Goal: Information Seeking & Learning: Find specific fact

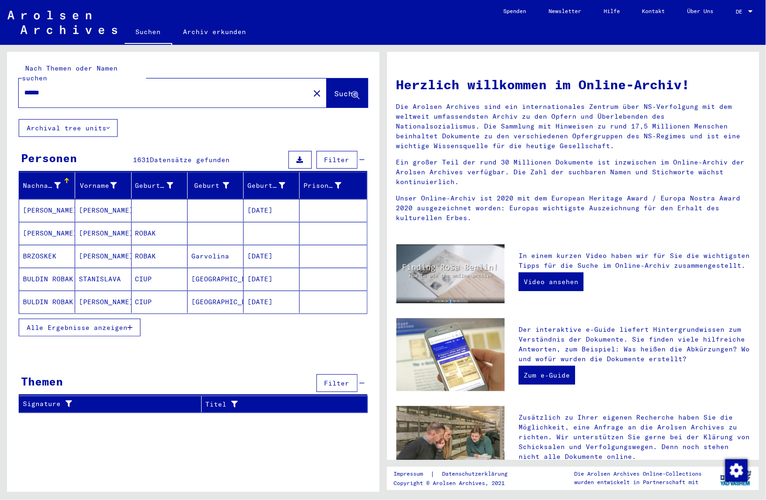
click at [72, 323] on span "Alle Ergebnisse anzeigen" at bounding box center [77, 327] width 101 height 8
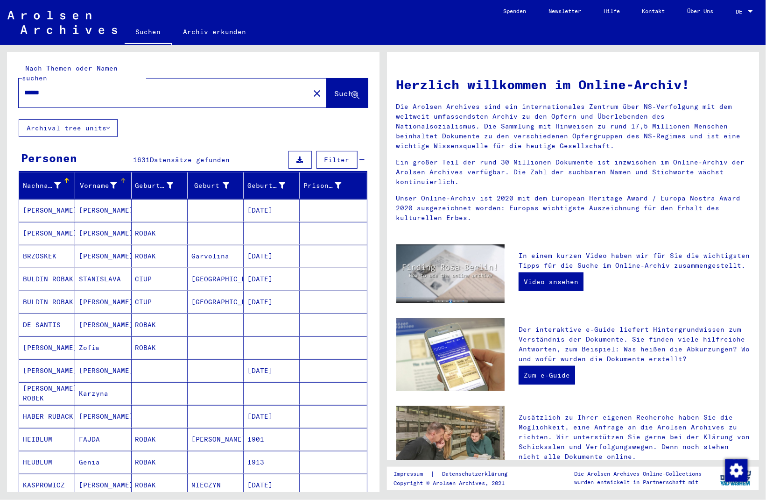
click at [111, 182] on icon at bounding box center [114, 185] width 7 height 7
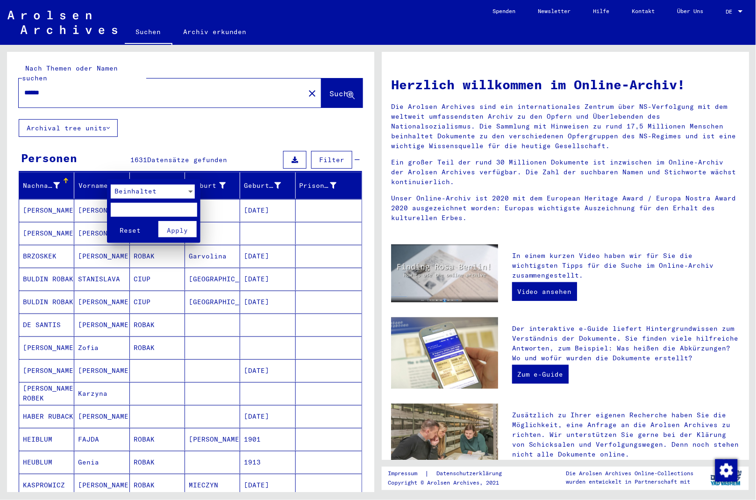
click at [131, 205] on input "text" at bounding box center [154, 210] width 86 height 14
type input "*****"
click at [111, 221] on button "Reset" at bounding box center [130, 229] width 39 height 16
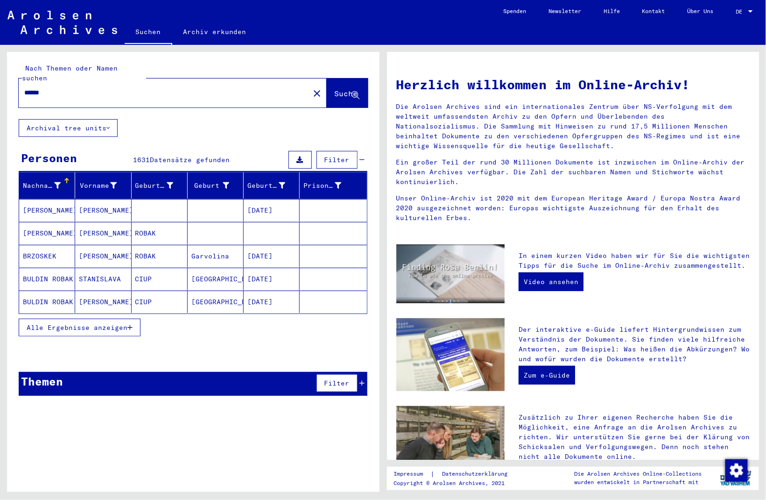
click at [119, 323] on button "Alle Ergebnisse anzeigen" at bounding box center [80, 327] width 122 height 18
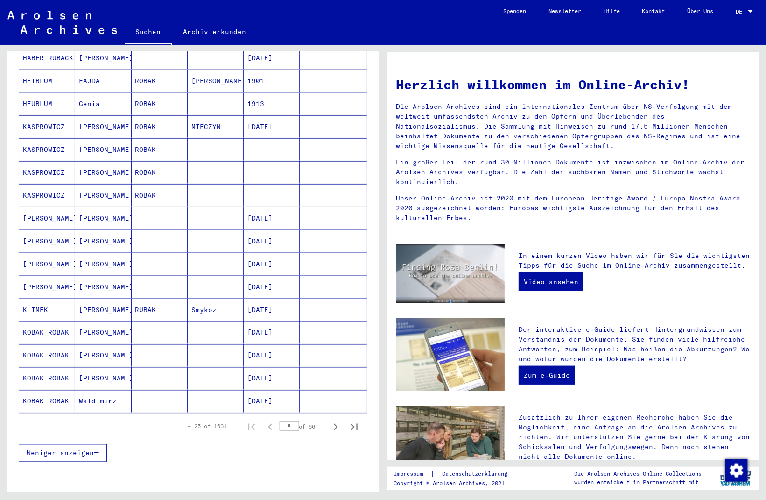
scroll to position [390, 0]
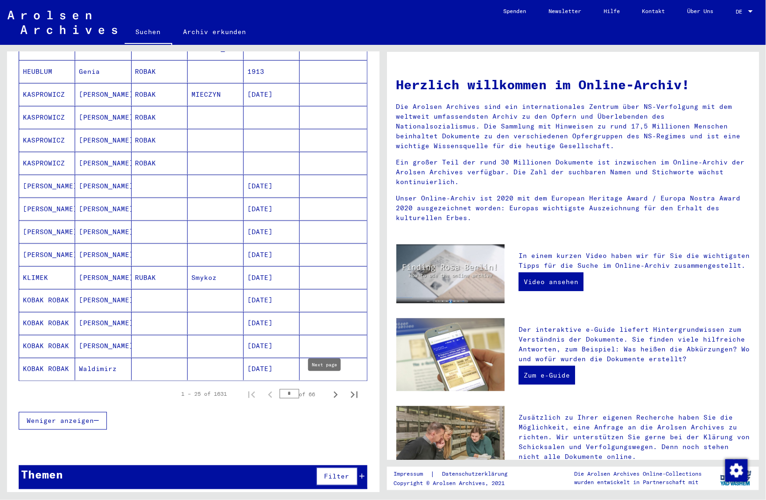
click at [329, 388] on icon "Next page" at bounding box center [335, 394] width 13 height 13
type input "*"
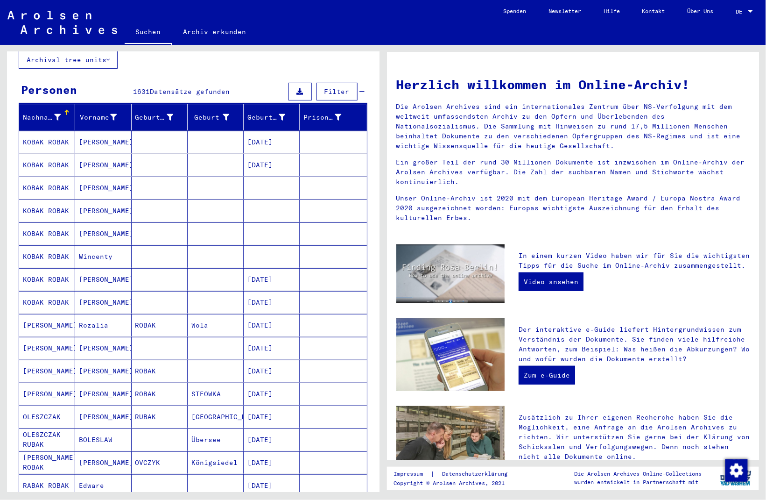
scroll to position [67, 0]
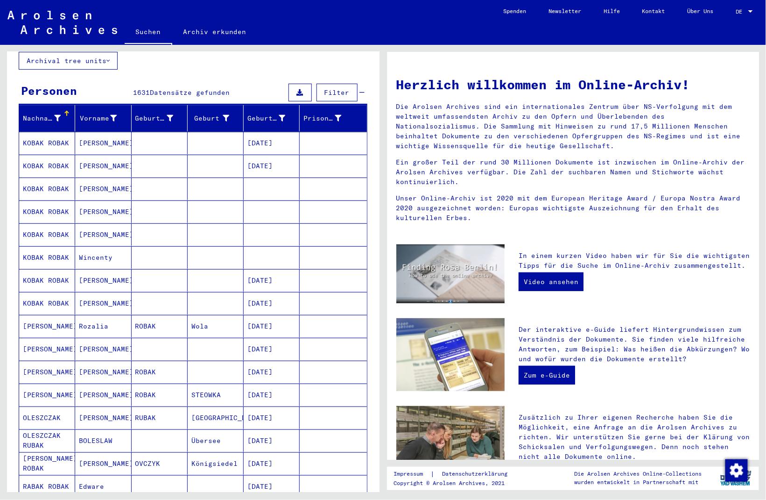
click at [145, 406] on mat-cell "RUBAK" at bounding box center [160, 417] width 56 height 22
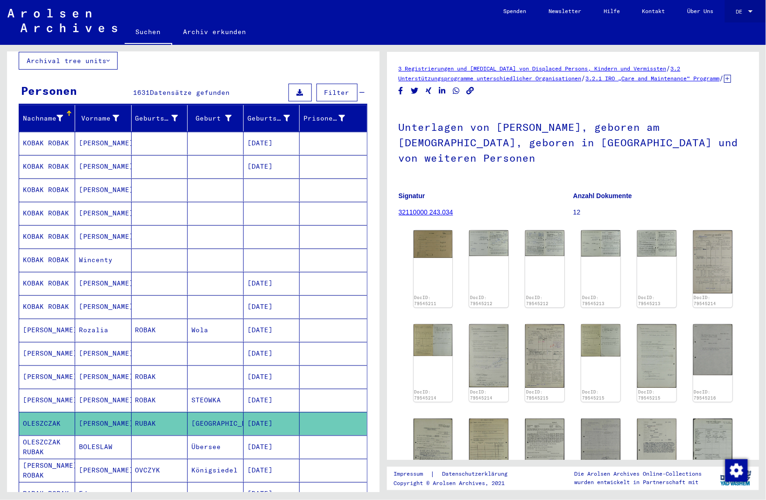
click at [751, 12] on div at bounding box center [751, 11] width 8 height 7
click at [736, 17] on span "English" at bounding box center [727, 16] width 23 height 7
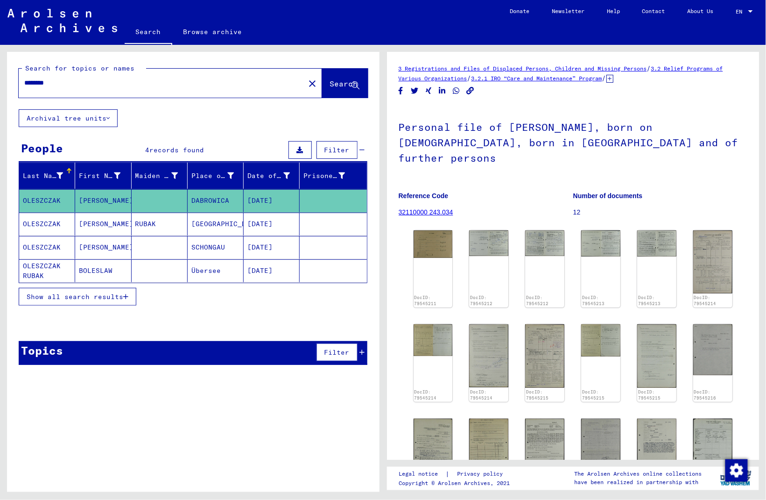
click at [120, 174] on div "First Name" at bounding box center [101, 176] width 44 height 10
click at [117, 174] on icon at bounding box center [117, 175] width 7 height 7
drag, startPoint x: 69, startPoint y: 84, endPoint x: 21, endPoint y: 75, distance: 48.4
click at [21, 75] on div "********" at bounding box center [159, 82] width 281 height 21
type input "**********"
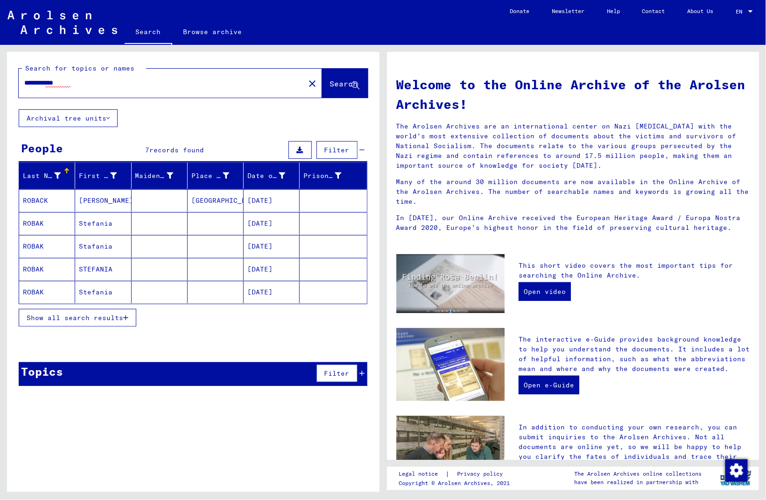
click at [85, 315] on span "Show all search results" at bounding box center [75, 317] width 97 height 8
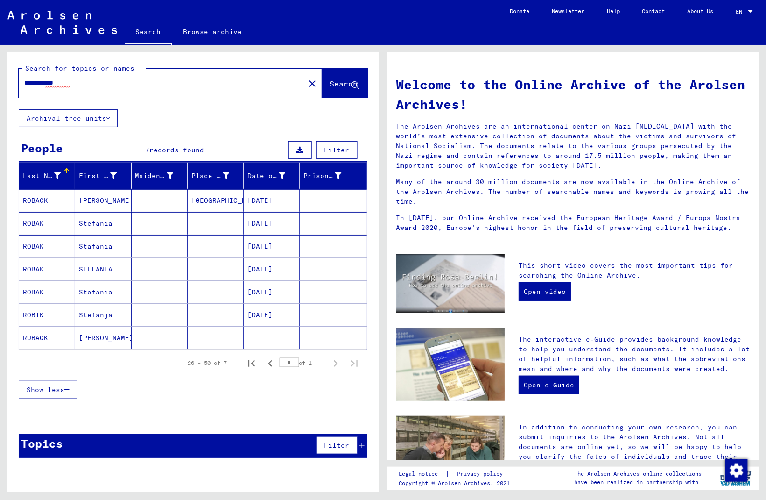
click at [87, 337] on mat-cell "[PERSON_NAME]" at bounding box center [103, 337] width 56 height 22
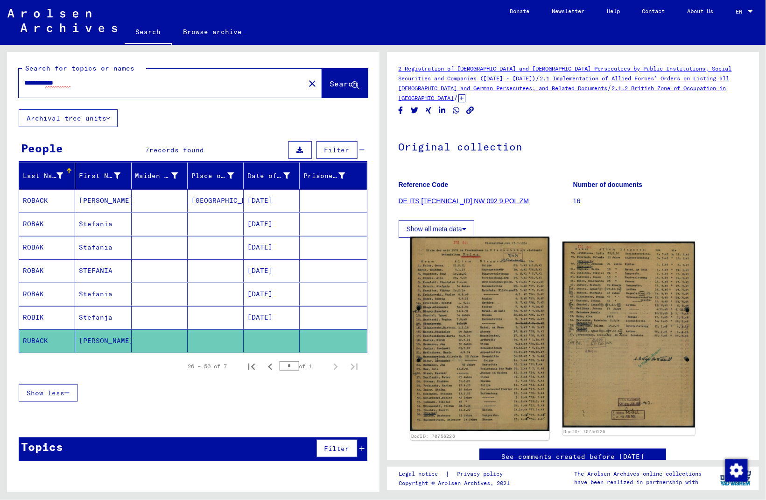
click at [475, 290] on img at bounding box center [479, 334] width 139 height 194
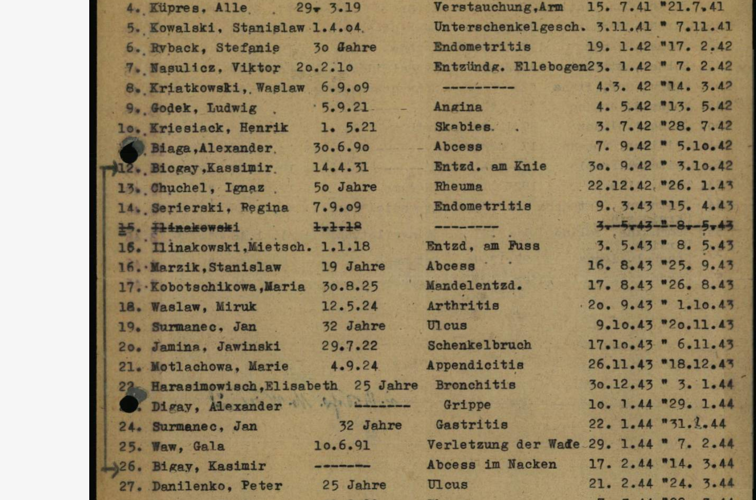
drag, startPoint x: 295, startPoint y: 135, endPoint x: 297, endPoint y: 166, distance: 30.9
click at [297, 166] on img at bounding box center [377, 226] width 541 height 406
